Goal: Task Accomplishment & Management: Complete application form

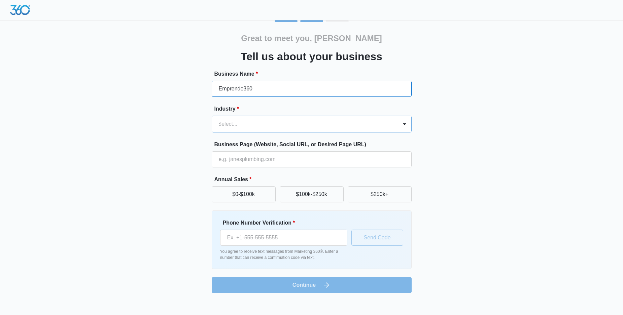
type input "Emprende360"
click at [231, 119] on div at bounding box center [303, 123] width 171 height 9
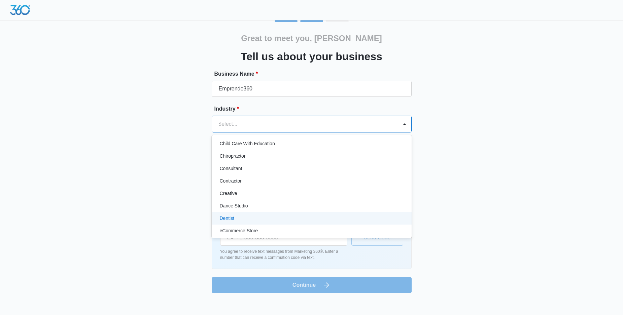
scroll to position [74, 0]
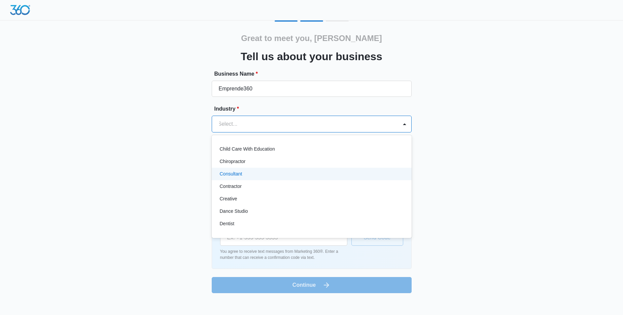
click at [300, 173] on div "Consultant" at bounding box center [311, 174] width 182 height 7
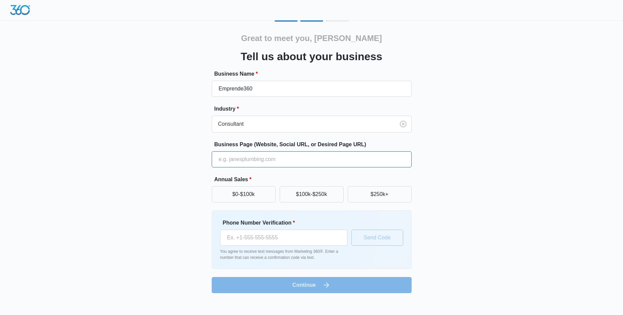
paste input "[URL][DOMAIN_NAME]"
type input "[URL][DOMAIN_NAME]"
click at [151, 179] on div "Great to meet you, Yampiero Tell us about your business Business Name * Emprend…" at bounding box center [312, 157] width 404 height 273
click at [261, 200] on button "$0-$100k" at bounding box center [244, 194] width 64 height 16
click at [306, 193] on button "$100k-$250k" at bounding box center [312, 194] width 64 height 16
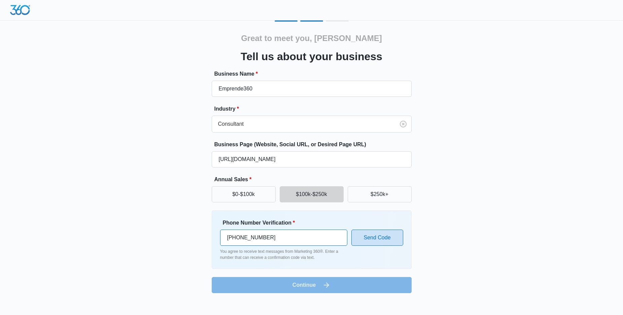
type input "[PHONE_NUMBER]"
click at [390, 239] on button "Send Code" at bounding box center [377, 238] width 52 height 16
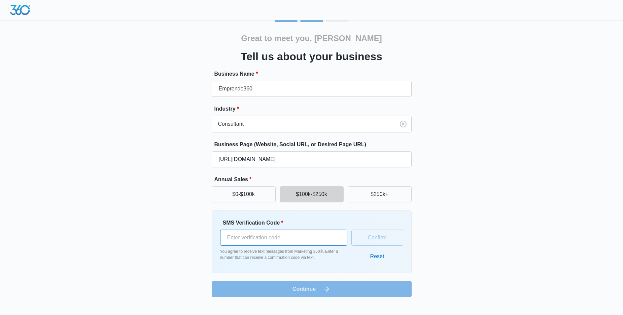
click at [241, 239] on input "SMS Verification Code *" at bounding box center [283, 238] width 127 height 16
type input "614467"
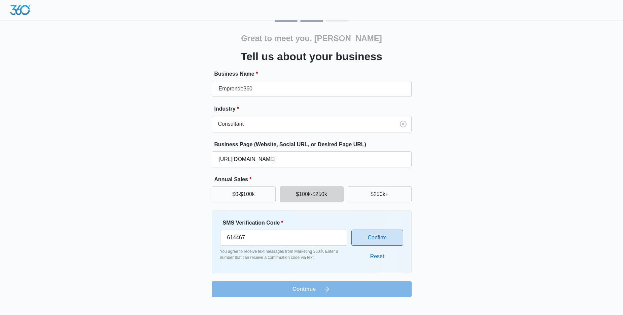
click at [372, 241] on button "Confirm" at bounding box center [377, 238] width 52 height 16
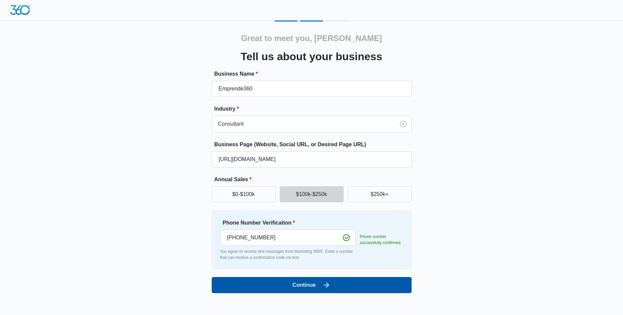
click at [333, 290] on button "Continue" at bounding box center [312, 285] width 200 height 16
